Goal: Find specific page/section: Find specific page/section

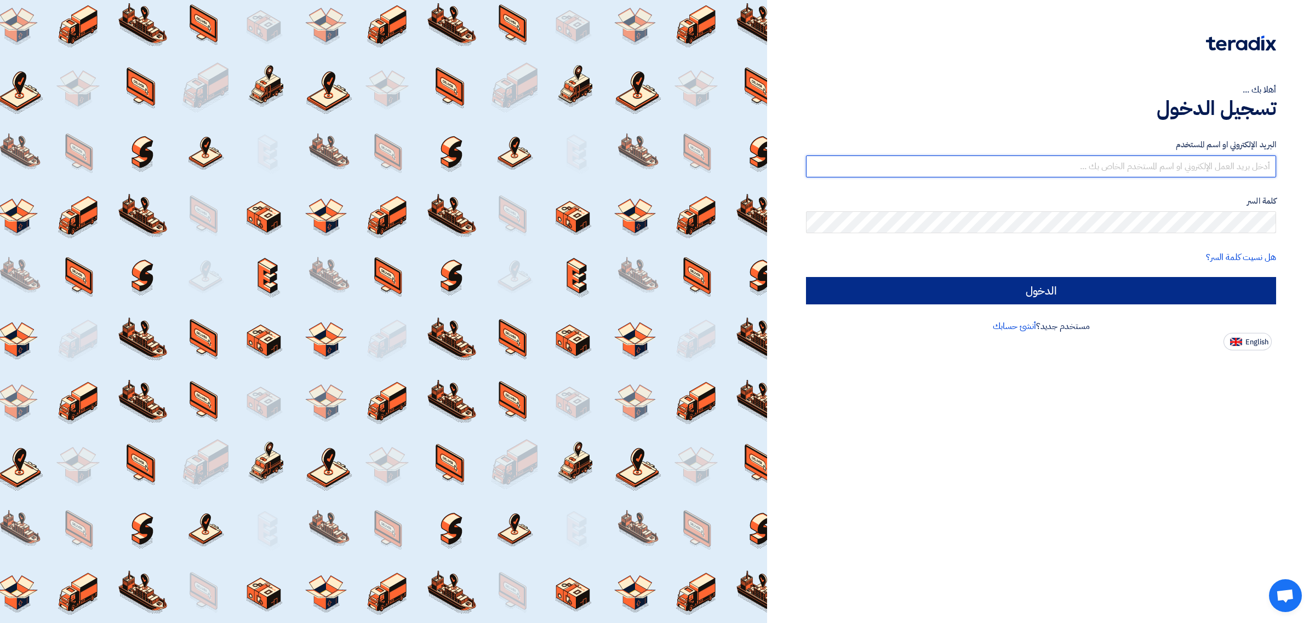
type input "[EMAIL_ADDRESS][DOMAIN_NAME]"
click at [1111, 295] on input "الدخول" at bounding box center [1041, 290] width 470 height 27
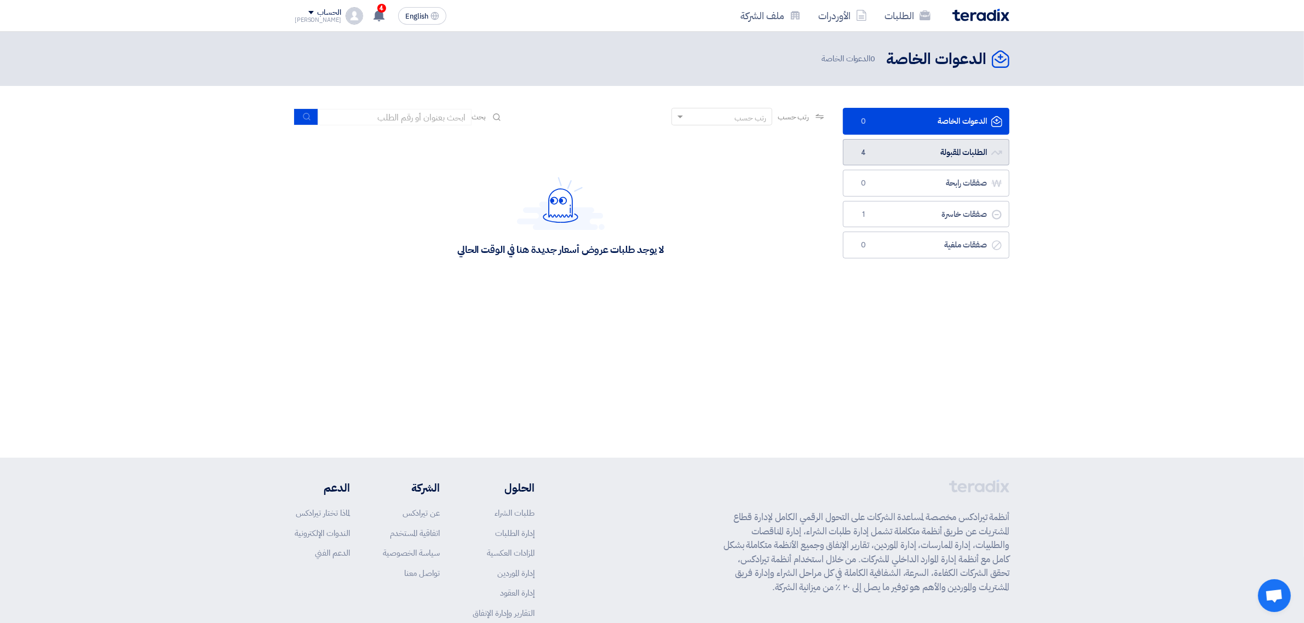
click at [934, 156] on link "الطلبات المقبولة الطلبات المقبولة 4" at bounding box center [926, 152] width 167 height 27
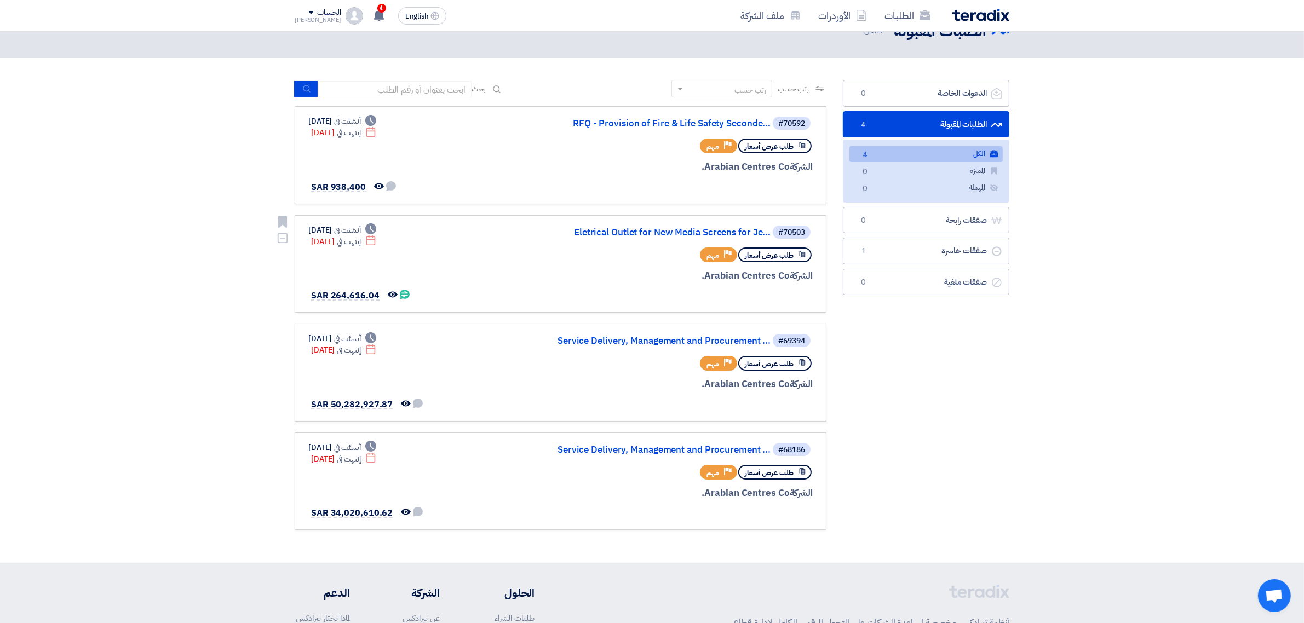
scroll to position [6, 0]
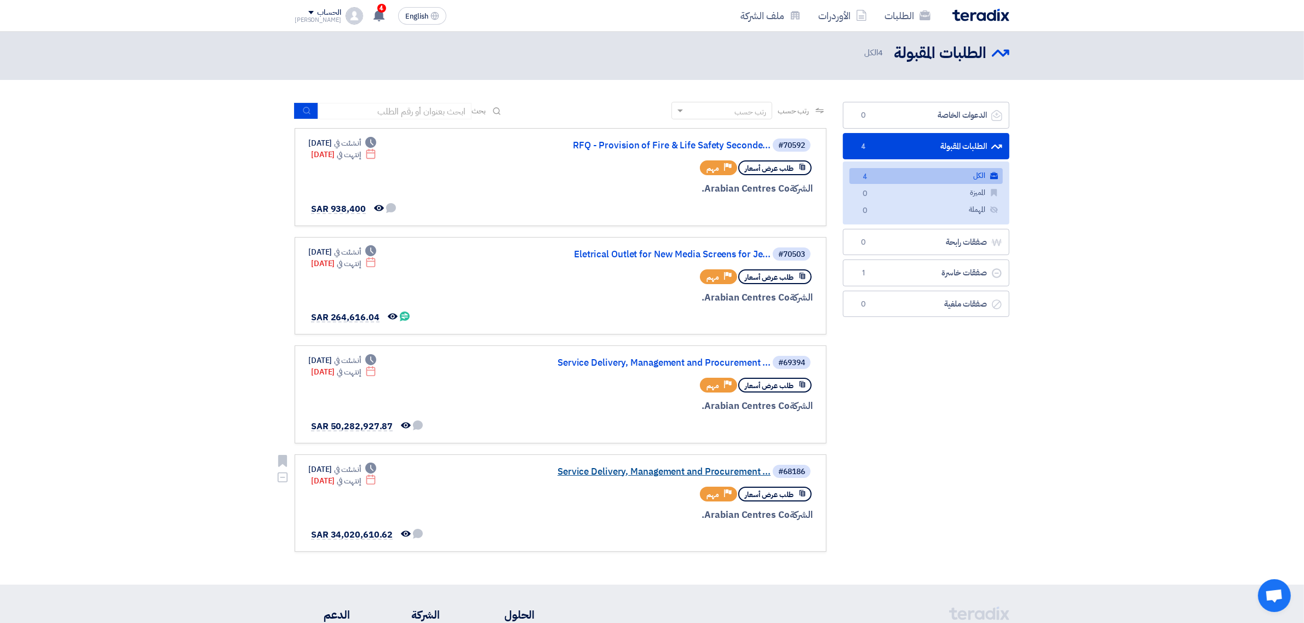
click at [622, 467] on link "Service Delivery, Management and Procurement ..." at bounding box center [661, 472] width 219 height 10
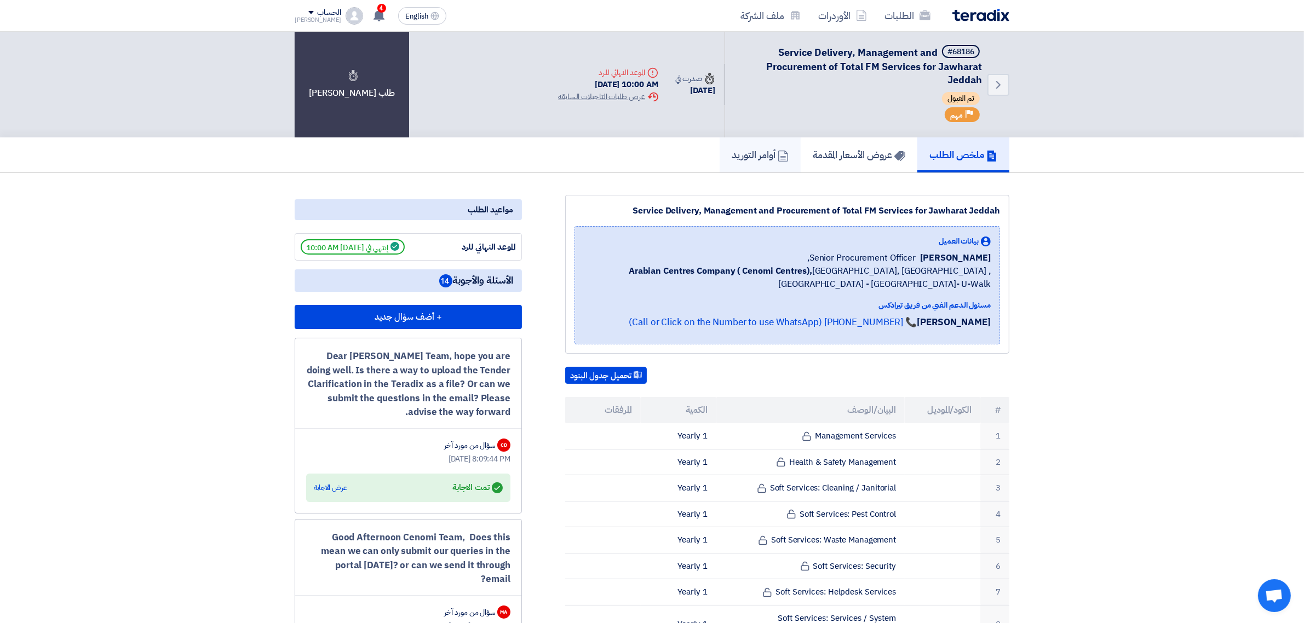
click at [746, 150] on h5 "أوامر التوريد" at bounding box center [760, 154] width 57 height 13
